Goal: Navigation & Orientation: Find specific page/section

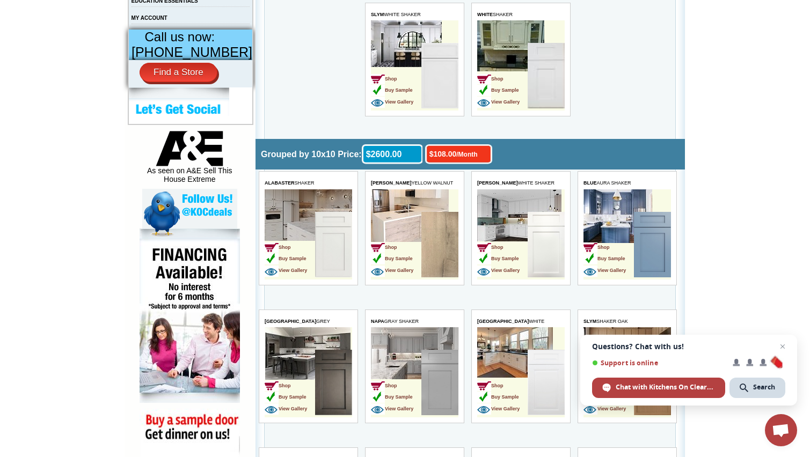
scroll to position [450, 0]
click at [503, 358] on td "Shop Buy Sample View Gallery" at bounding box center [502, 384] width 50 height 68
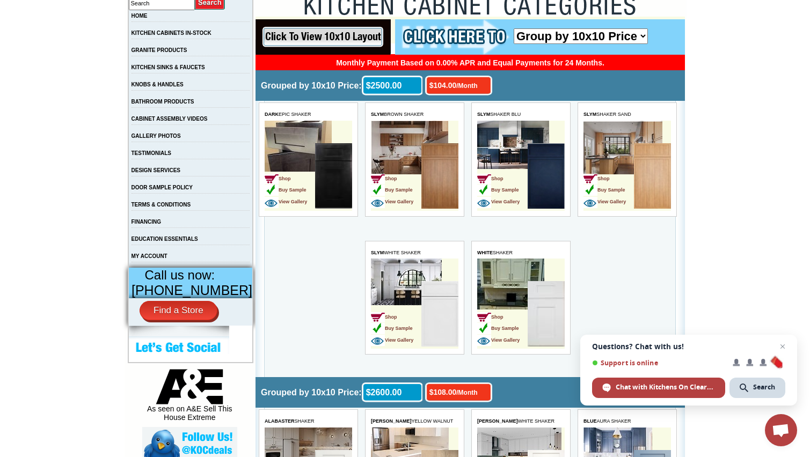
scroll to position [212, 0]
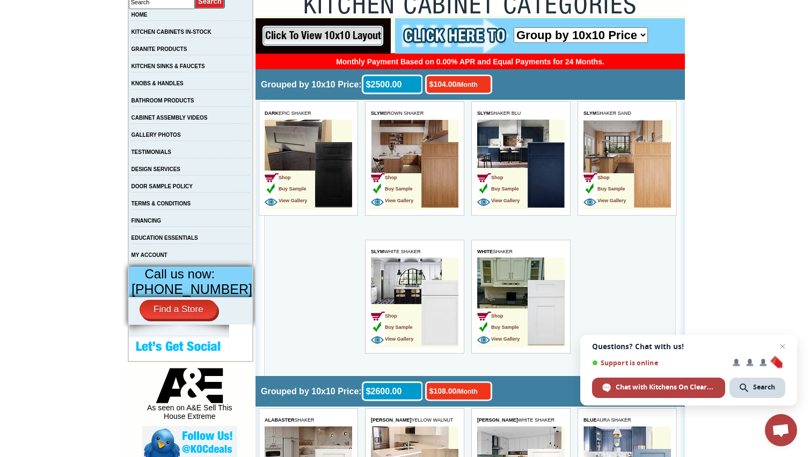
click at [544, 314] on img at bounding box center [546, 313] width 37 height 66
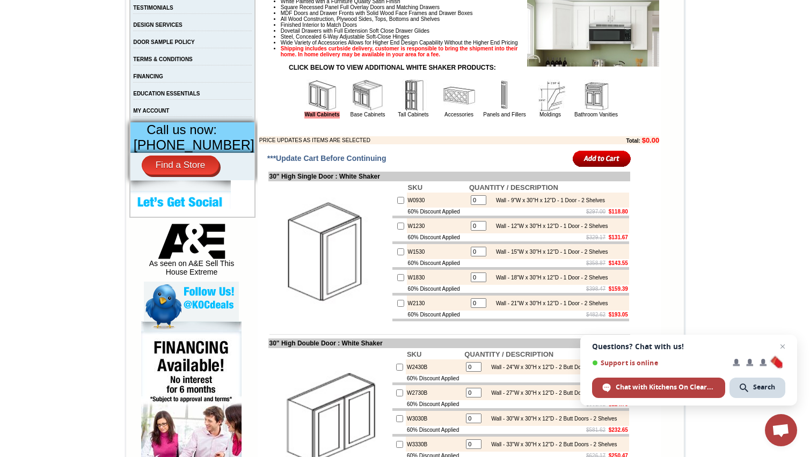
scroll to position [376, 0]
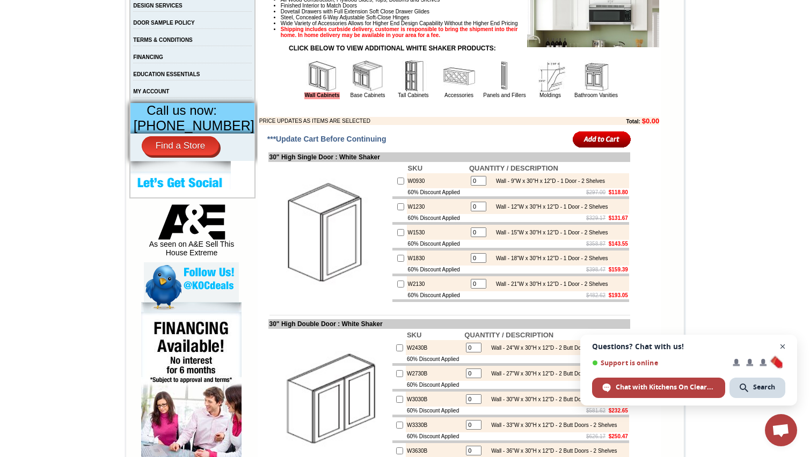
click at [783, 346] on span "Close chat" at bounding box center [782, 346] width 13 height 13
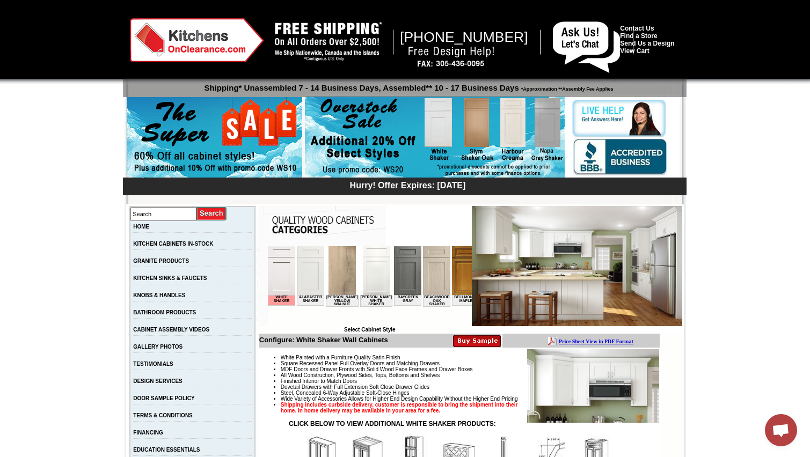
scroll to position [0, 0]
